Goal: Information Seeking & Learning: Learn about a topic

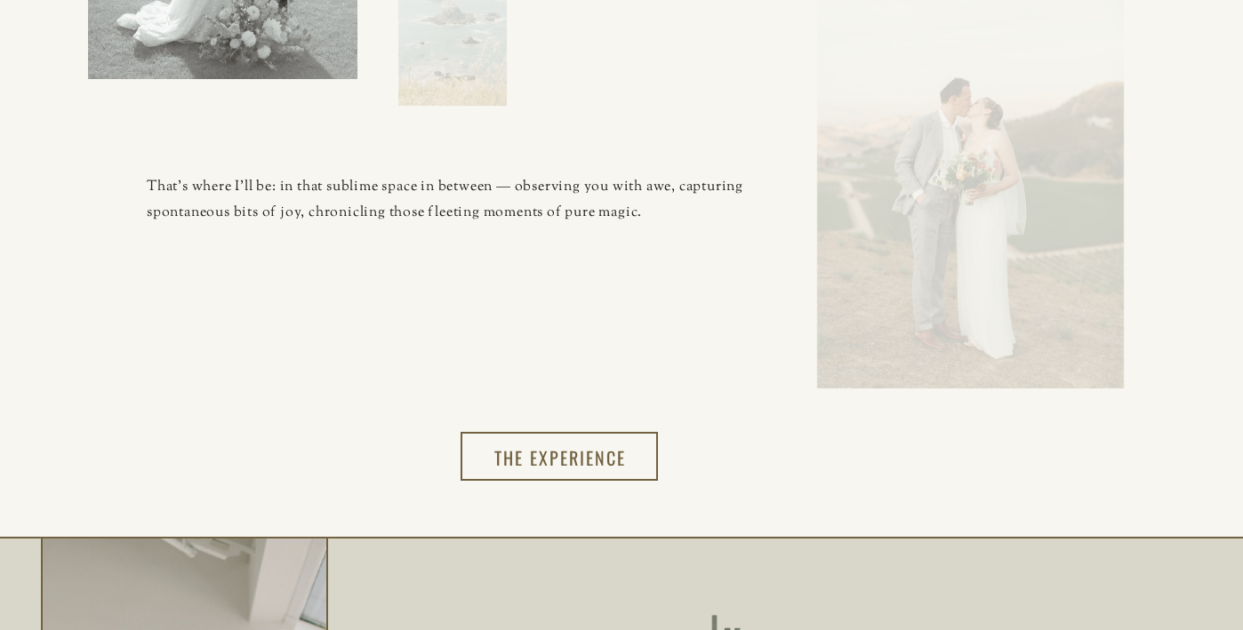
scroll to position [2031, 0]
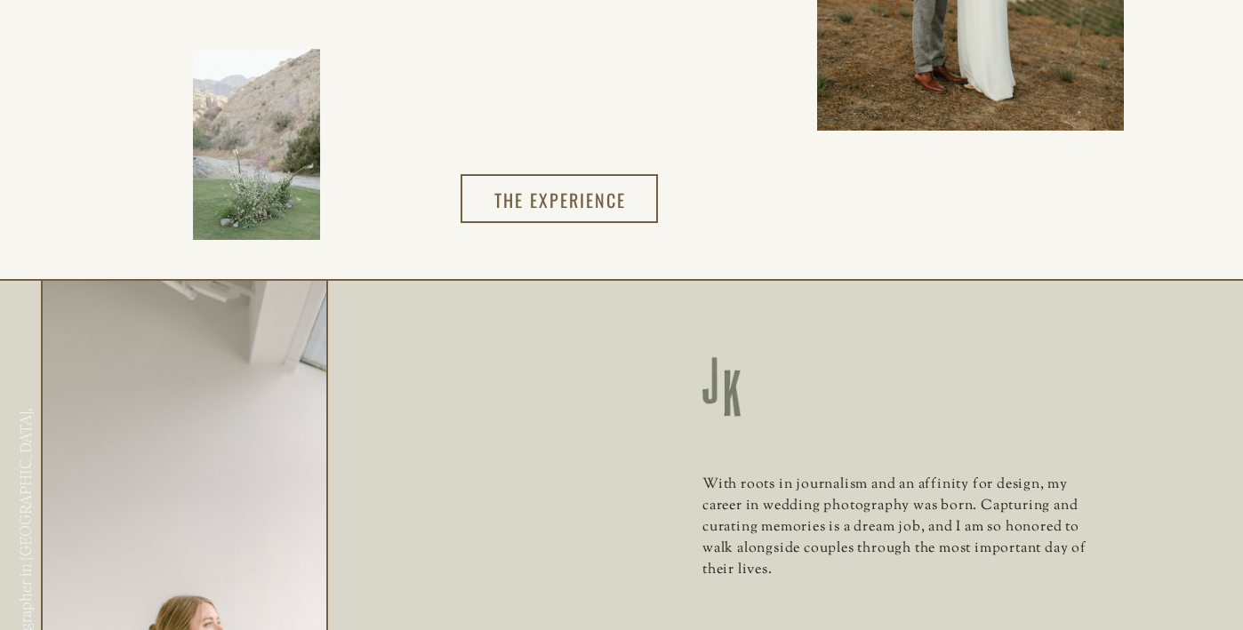
click at [637, 203] on div at bounding box center [559, 198] width 197 height 49
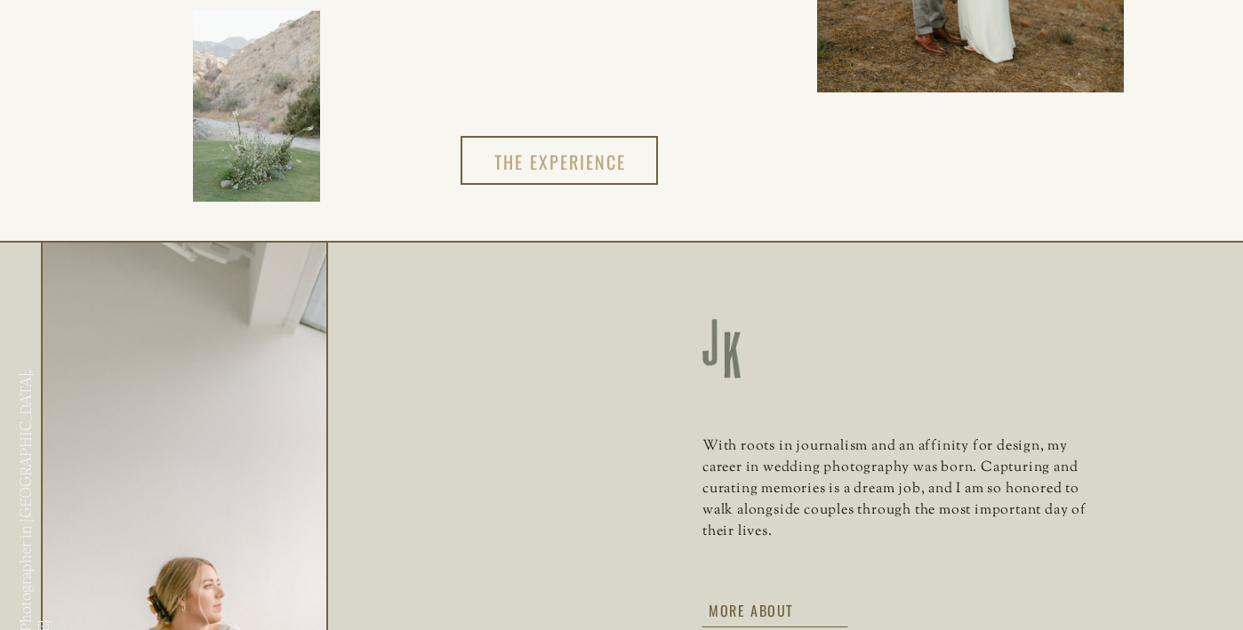
click at [582, 167] on h3 "The experience" at bounding box center [560, 160] width 150 height 29
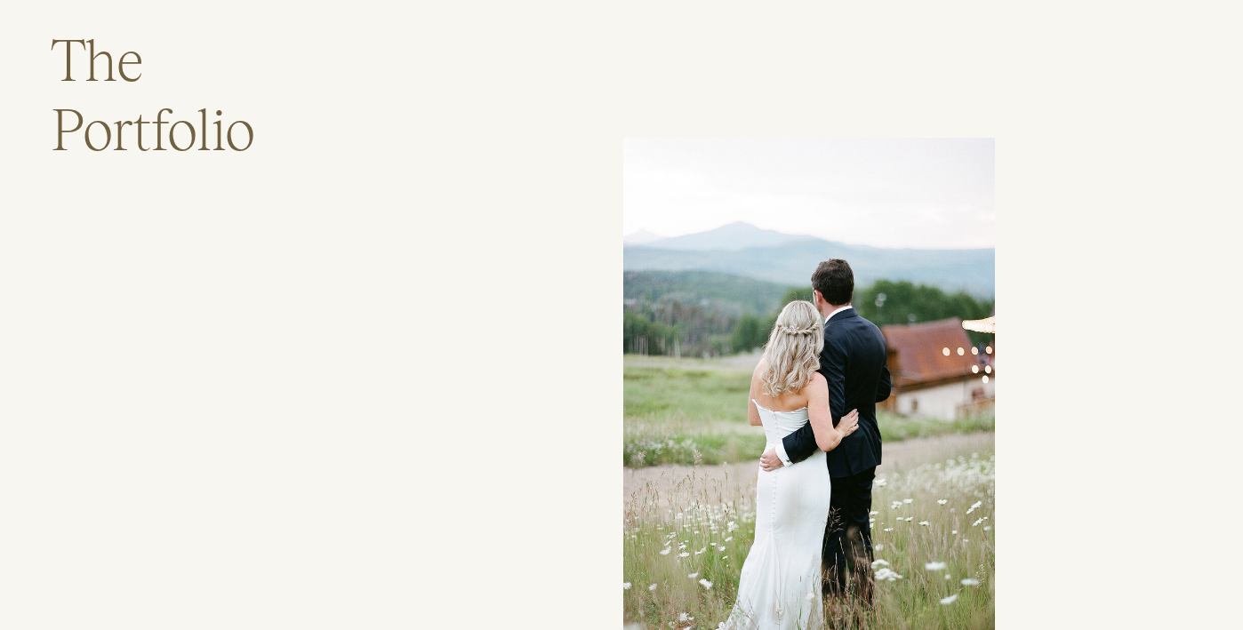
scroll to position [3335, 0]
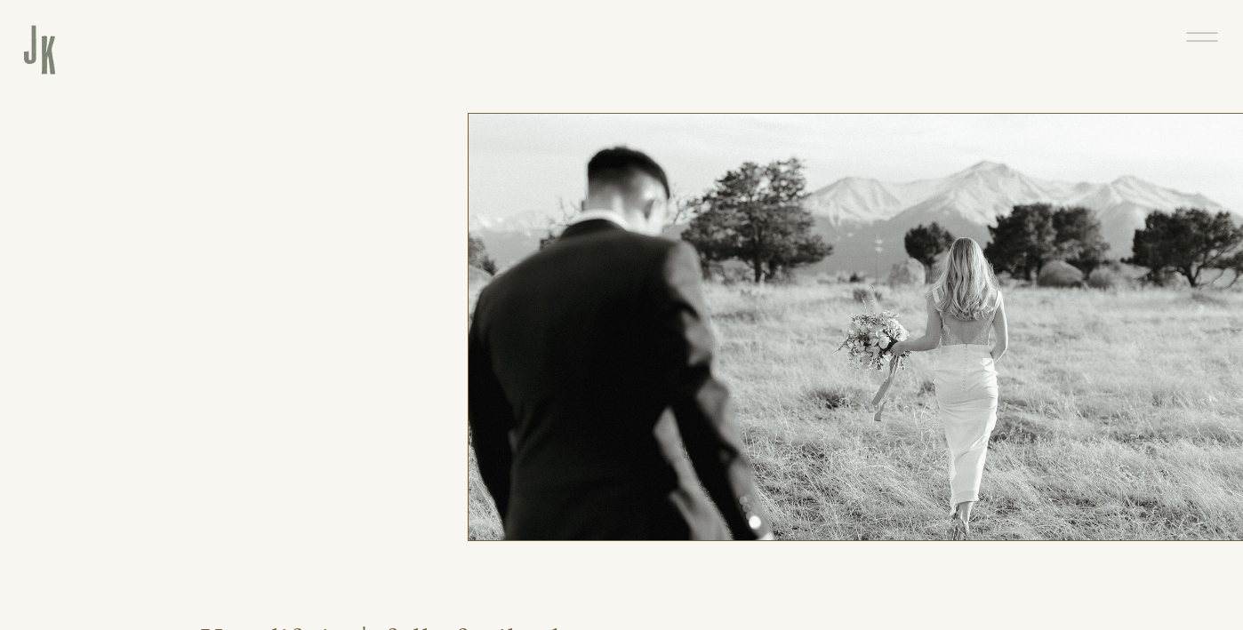
click at [1209, 36] on icon at bounding box center [1202, 37] width 41 height 44
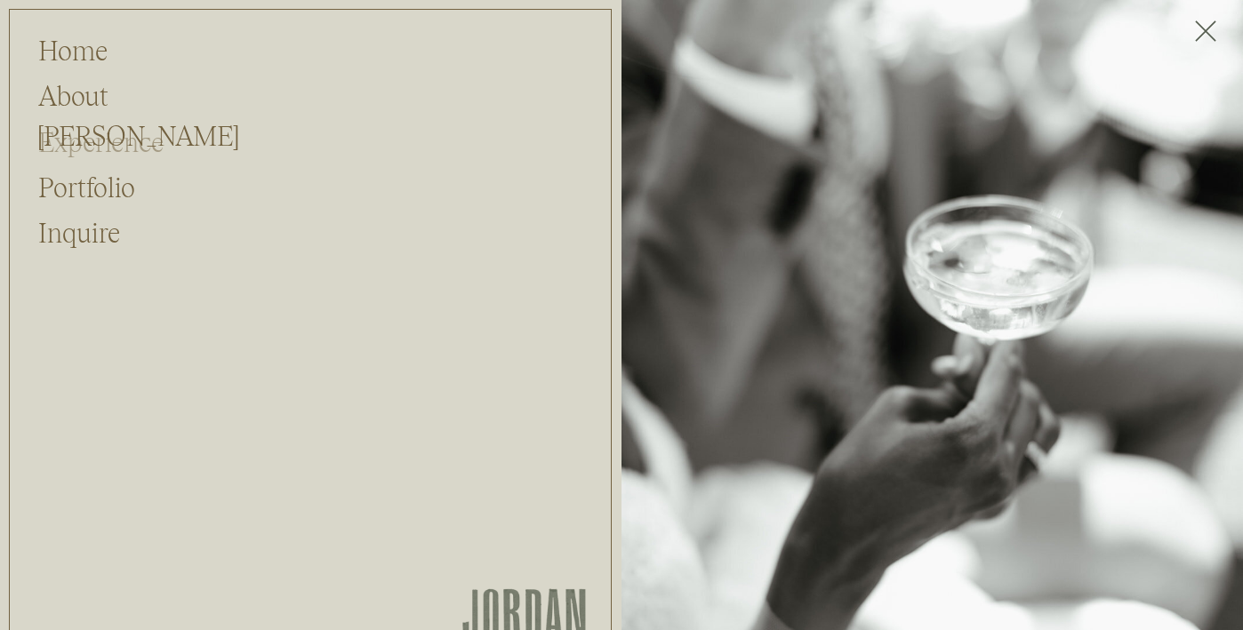
click at [103, 140] on h2 "Experience" at bounding box center [116, 140] width 156 height 34
click at [100, 190] on h2 "Portfolio" at bounding box center [86, 185] width 96 height 34
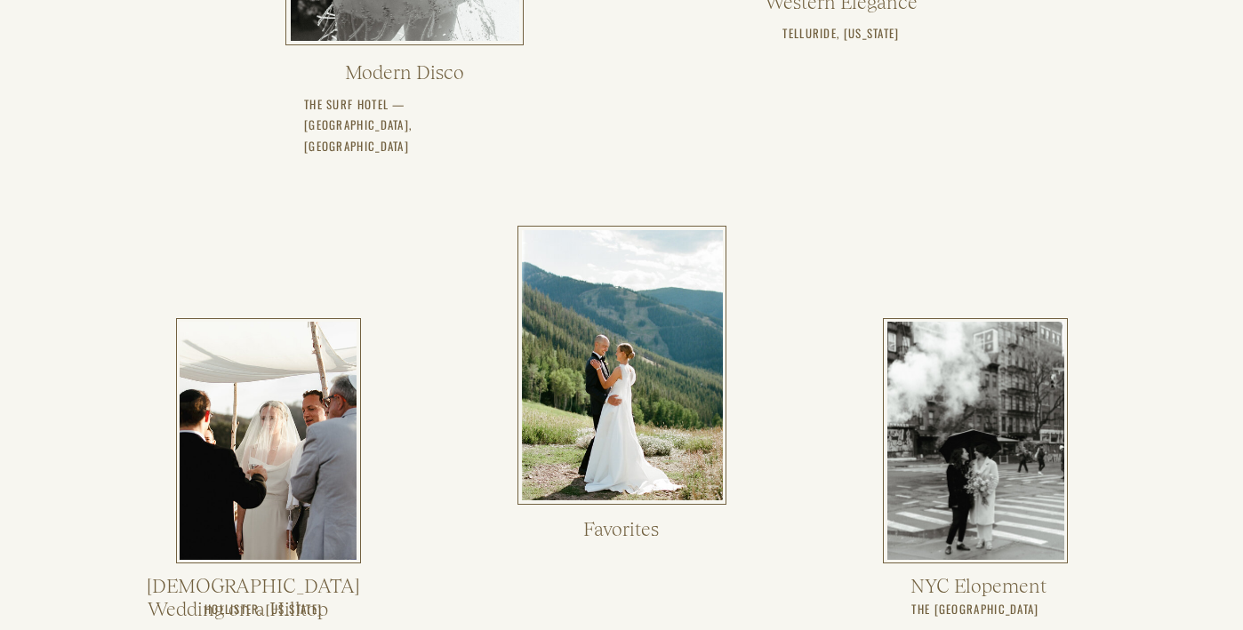
scroll to position [859, 0]
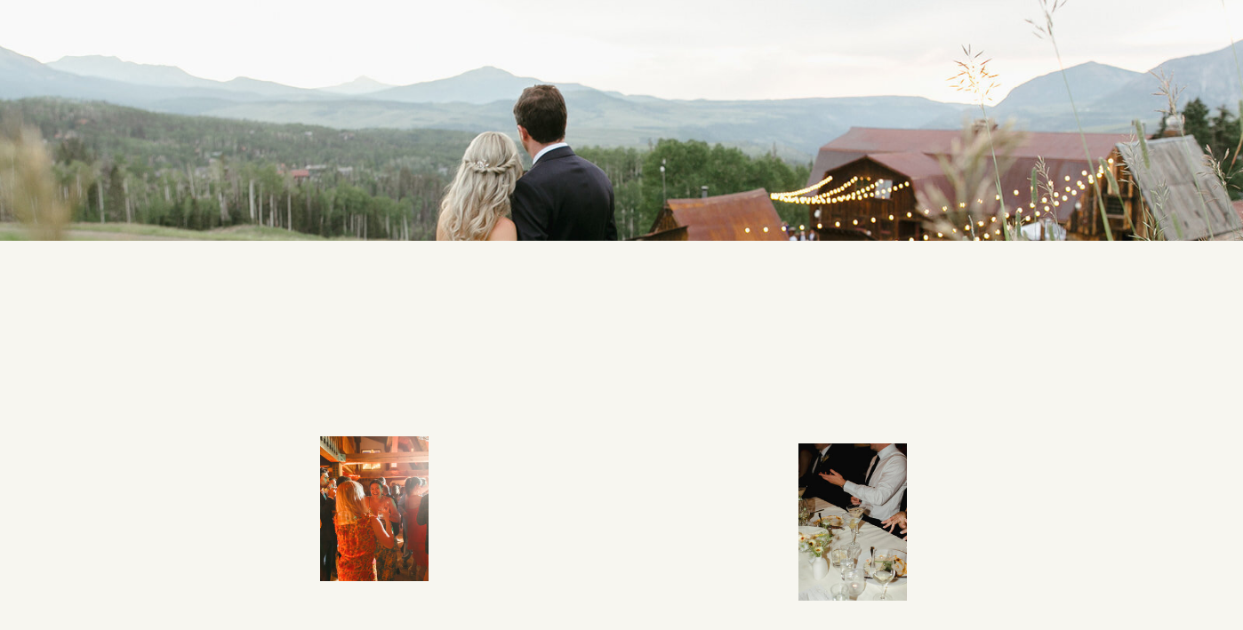
scroll to position [3695, 0]
